Goal: Task Accomplishment & Management: Use online tool/utility

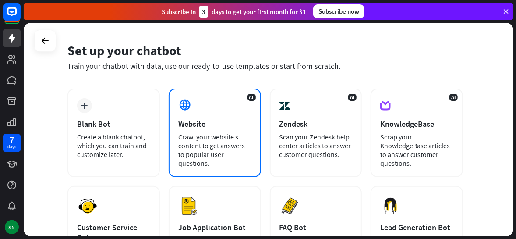
scroll to position [25, 0]
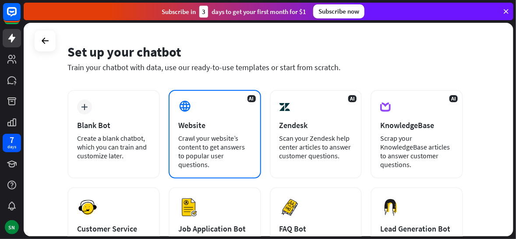
click at [204, 152] on div "Crawl your website’s content to get answers to popular user questions." at bounding box center [214, 151] width 73 height 35
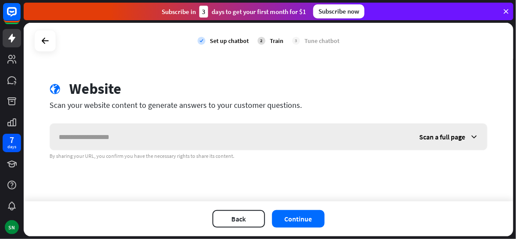
click at [461, 133] on span "Scan a full page" at bounding box center [443, 136] width 46 height 9
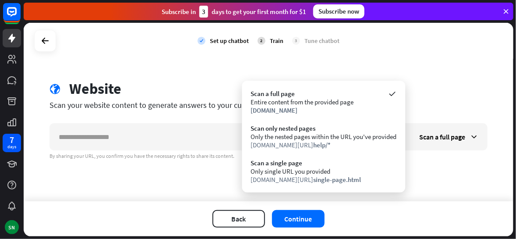
click at [444, 160] on div "check Set up chatbot 2 Train 3 Tune chatbot globe Website Scan your website con…" at bounding box center [269, 112] width 490 height 178
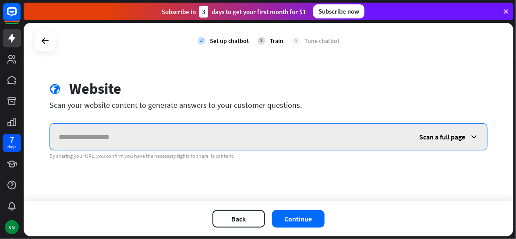
click at [238, 145] on input "text" at bounding box center [230, 137] width 361 height 26
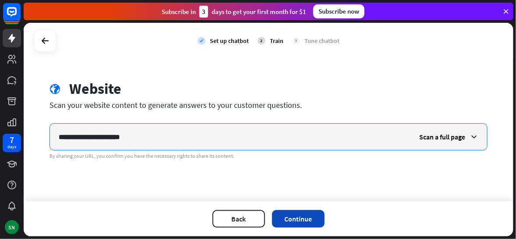
type input "**********"
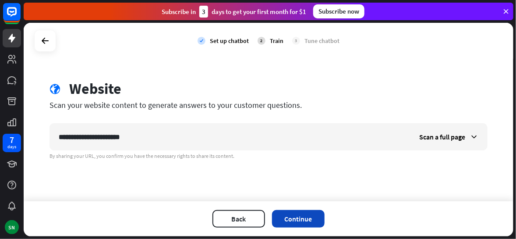
click at [308, 221] on button "Continue" at bounding box center [298, 219] width 53 height 18
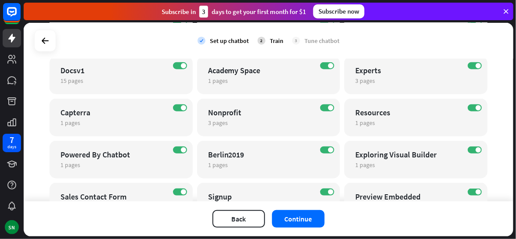
scroll to position [380, 0]
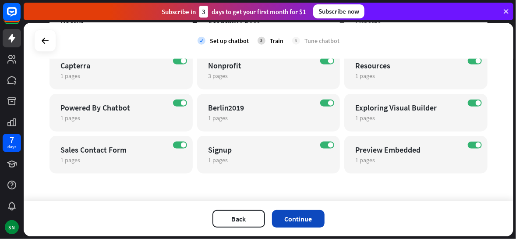
click at [310, 215] on button "Continue" at bounding box center [298, 219] width 53 height 18
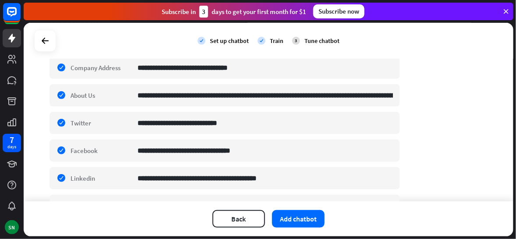
scroll to position [174, 0]
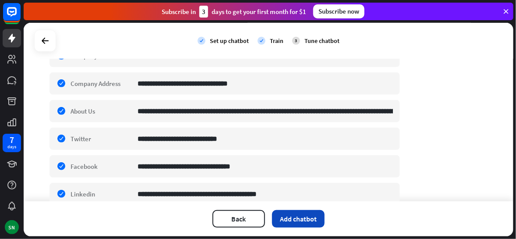
click at [298, 223] on button "Add chatbot" at bounding box center [298, 219] width 53 height 18
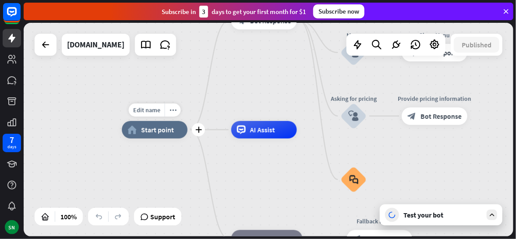
click at [164, 130] on span "Start point" at bounding box center [157, 129] width 33 height 9
click at [234, 187] on div "home_2 Start point Welcome message block_bot_response Bot Response About us blo…" at bounding box center [366, 236] width 489 height 213
